Goal: Task Accomplishment & Management: Manage account settings

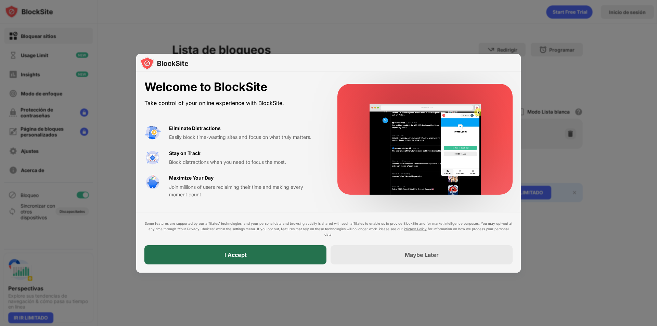
click at [290, 251] on div "I Accept" at bounding box center [235, 254] width 182 height 19
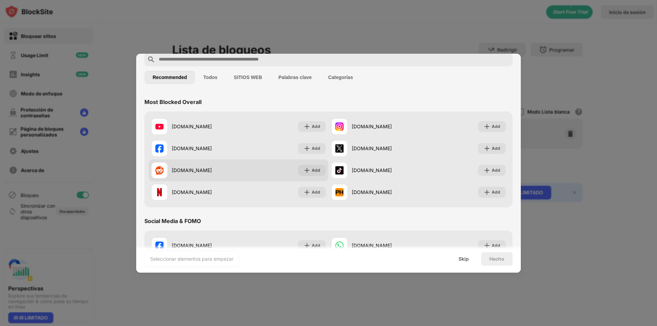
scroll to position [34, 0]
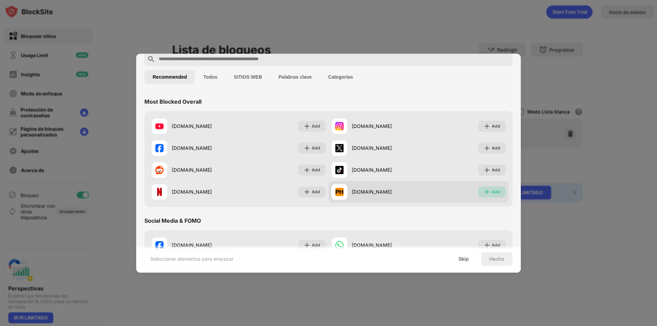
click at [485, 192] on img at bounding box center [487, 192] width 7 height 7
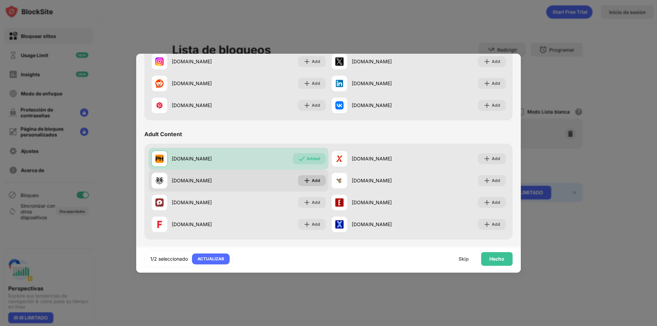
scroll to position [274, 0]
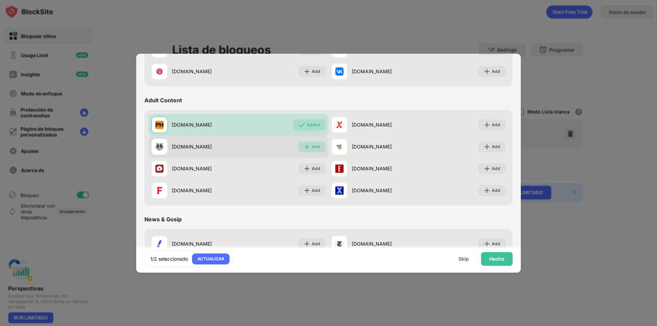
click at [304, 150] on img at bounding box center [307, 146] width 7 height 7
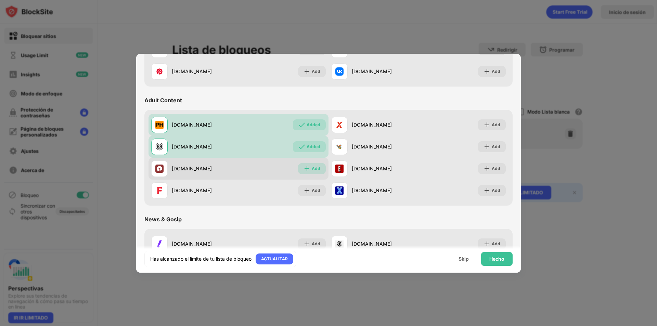
click at [313, 168] on div "Add" at bounding box center [316, 168] width 9 height 7
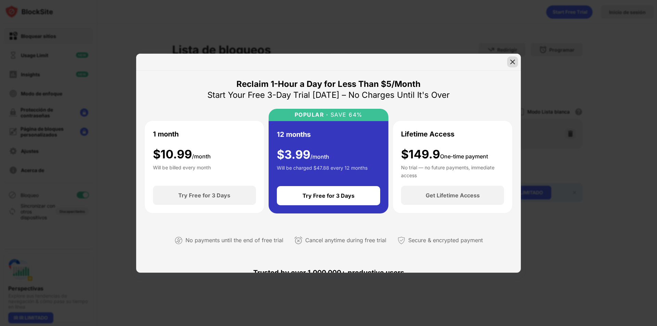
click at [515, 61] on img at bounding box center [512, 62] width 7 height 7
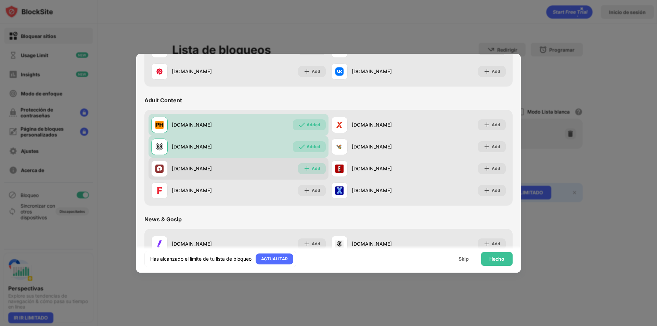
click at [312, 168] on div "Add" at bounding box center [316, 168] width 9 height 7
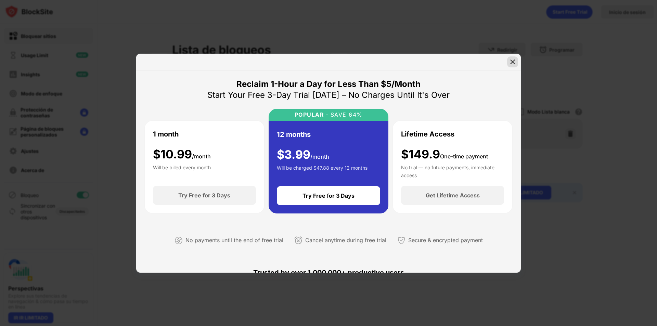
click at [514, 59] on img at bounding box center [512, 62] width 7 height 7
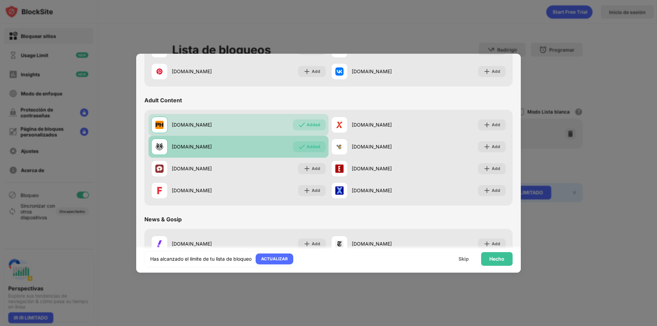
click at [309, 148] on div "Added" at bounding box center [314, 146] width 14 height 7
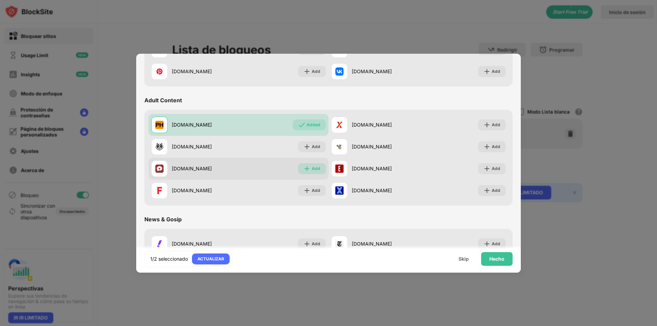
click at [312, 168] on div "Add" at bounding box center [316, 168] width 9 height 7
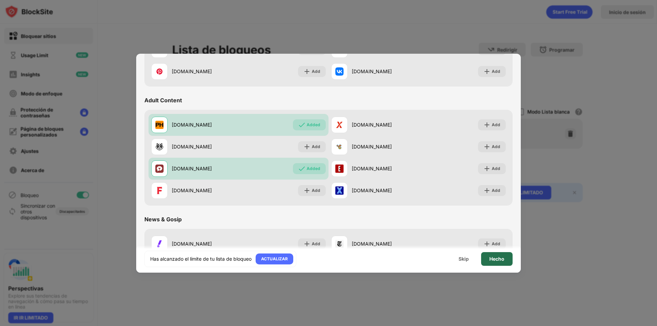
click at [499, 261] on div "Hecho" at bounding box center [497, 258] width 15 height 5
